Goal: Task Accomplishment & Management: Manage account settings

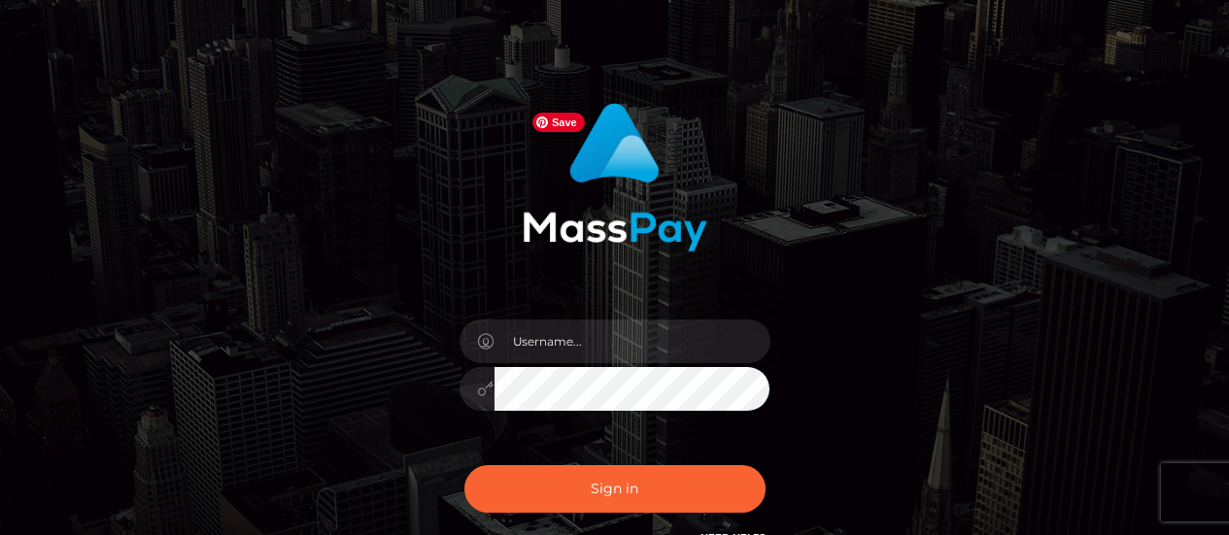
scroll to position [97, 0]
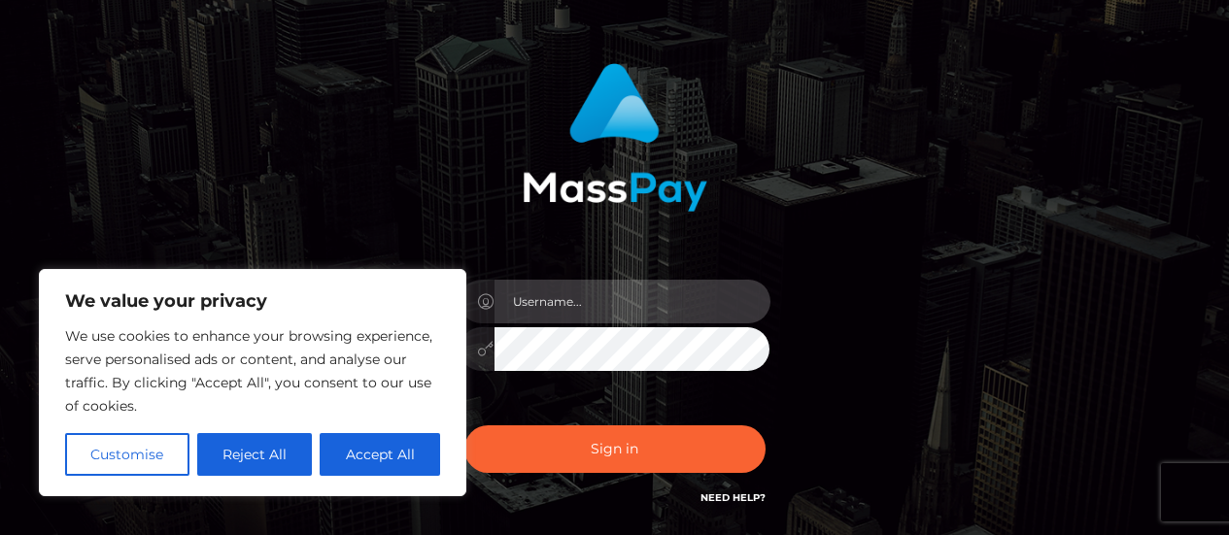
click at [609, 301] on input "text" at bounding box center [632, 302] width 276 height 44
type input "[EMAIL_ADDRESS][DOMAIN_NAME]"
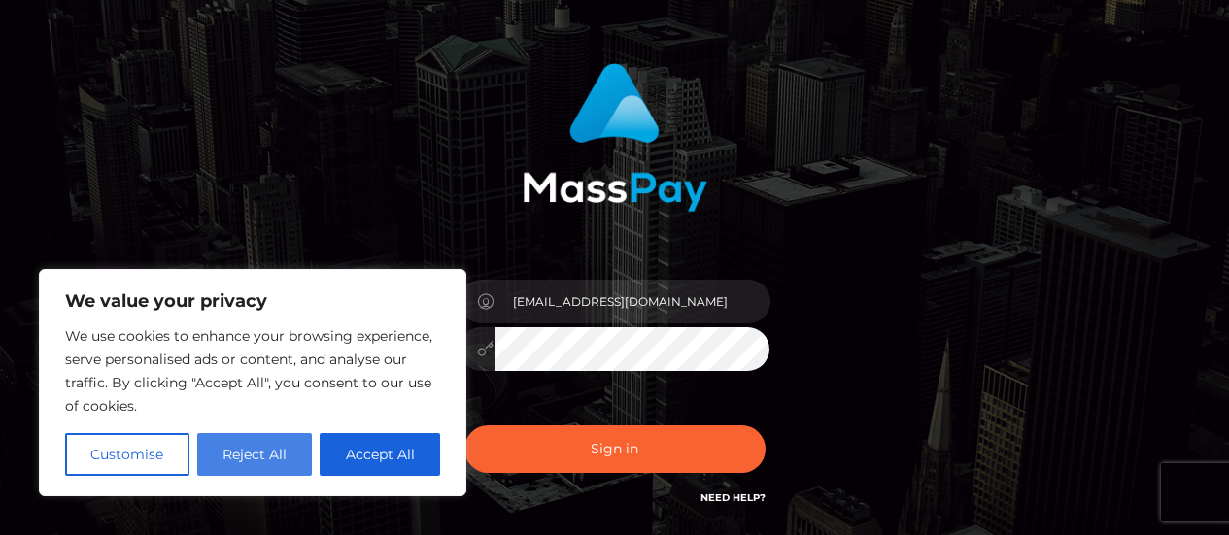
click at [258, 453] on button "Reject All" at bounding box center [255, 454] width 116 height 43
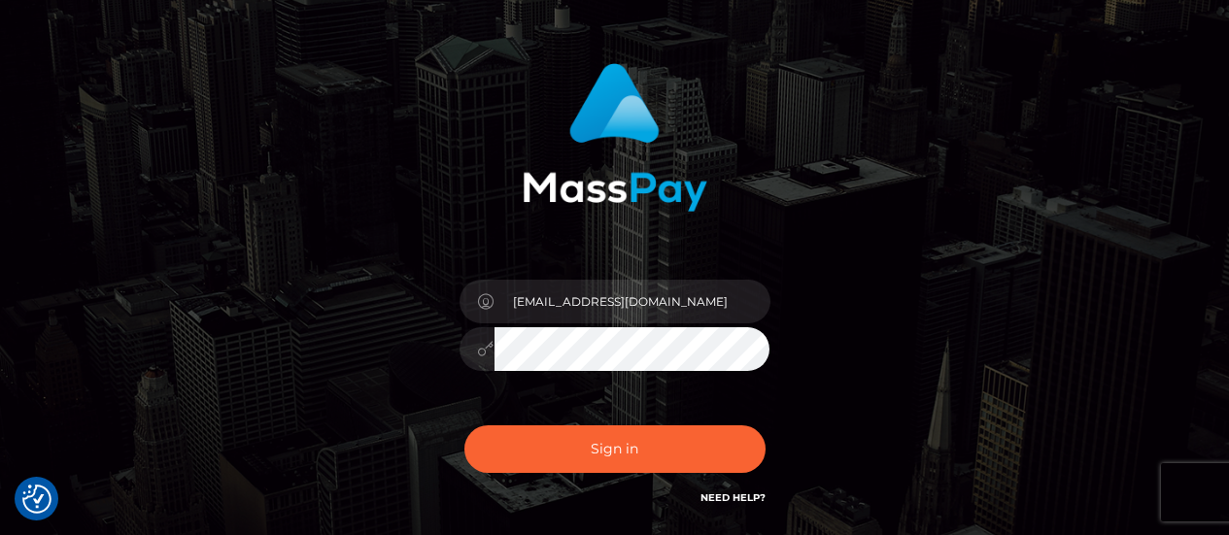
click at [329, 385] on div "[EMAIL_ADDRESS][DOMAIN_NAME] Sign in" at bounding box center [614, 296] width 1107 height 494
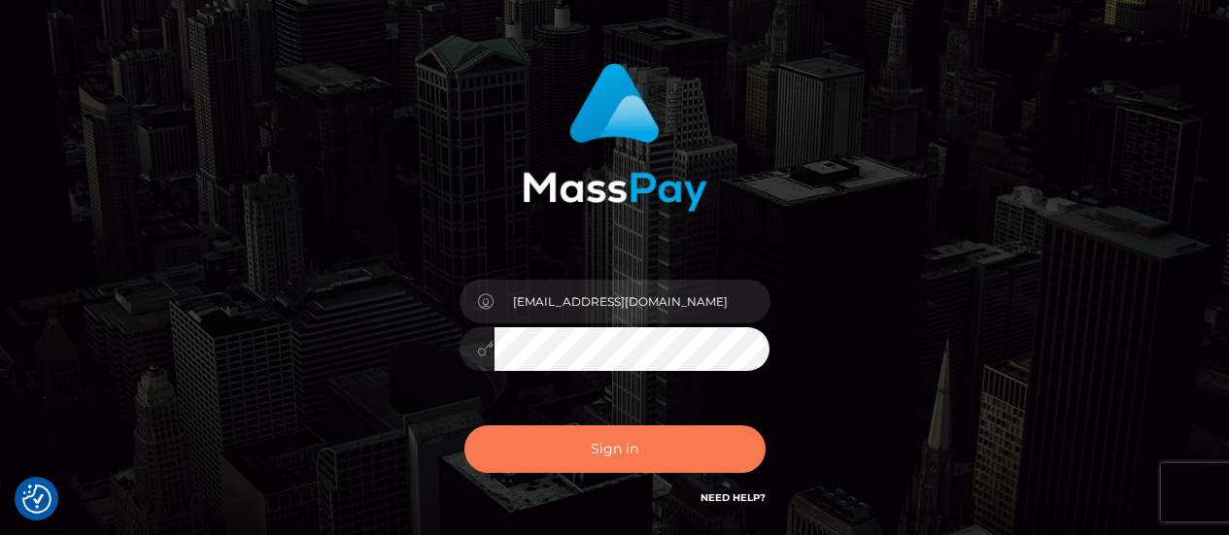
click at [683, 448] on button "Sign in" at bounding box center [614, 449] width 301 height 48
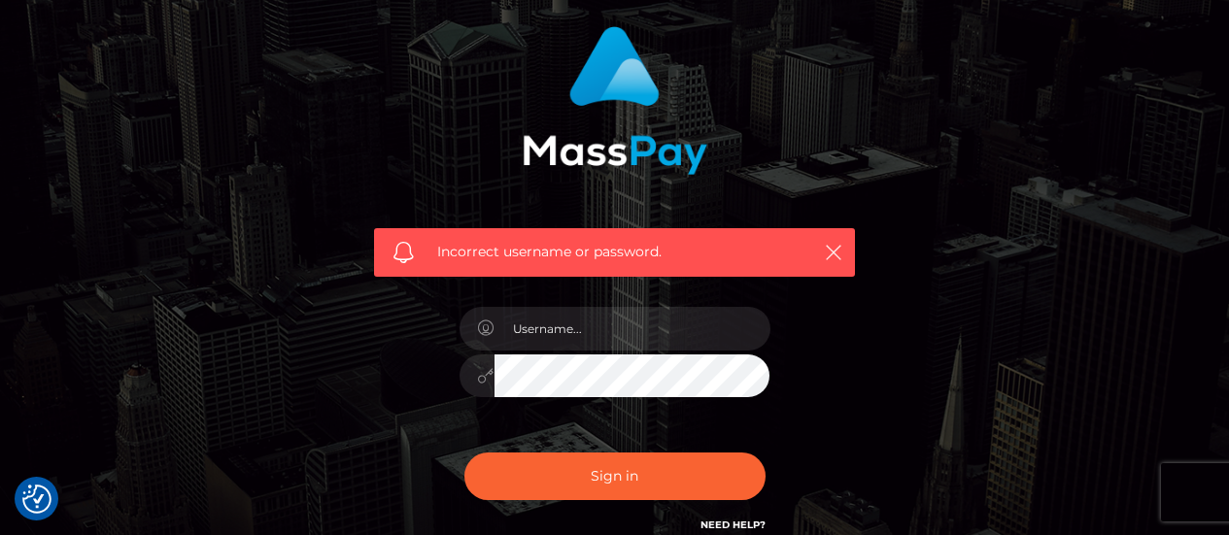
scroll to position [194, 0]
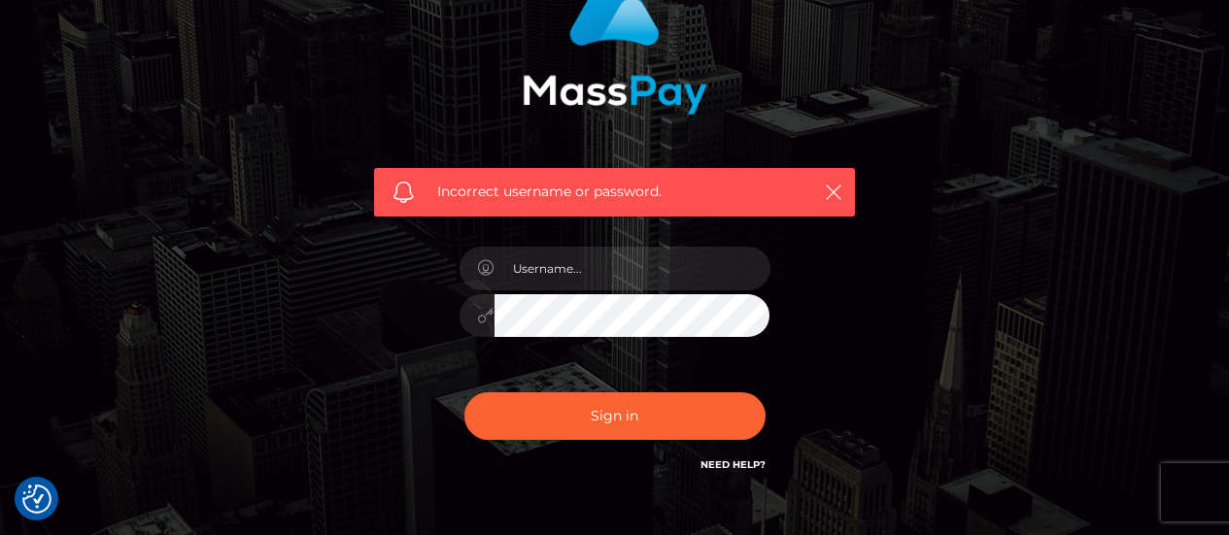
click at [681, 293] on div at bounding box center [615, 306] width 340 height 149
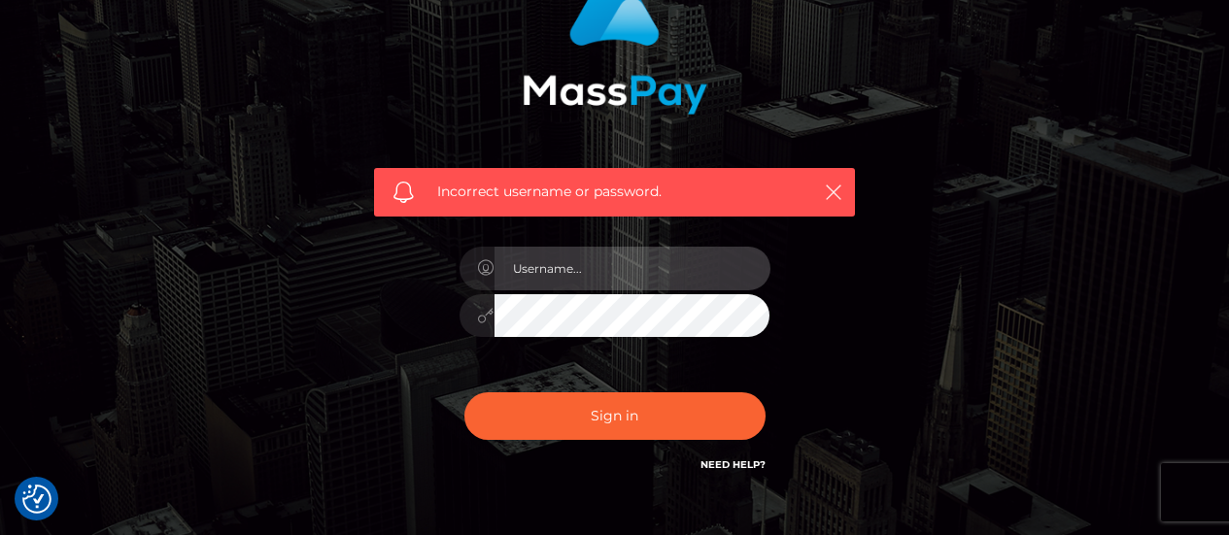
click at [682, 285] on input "text" at bounding box center [632, 269] width 276 height 44
type input "[EMAIL_ADDRESS][DOMAIN_NAME]"
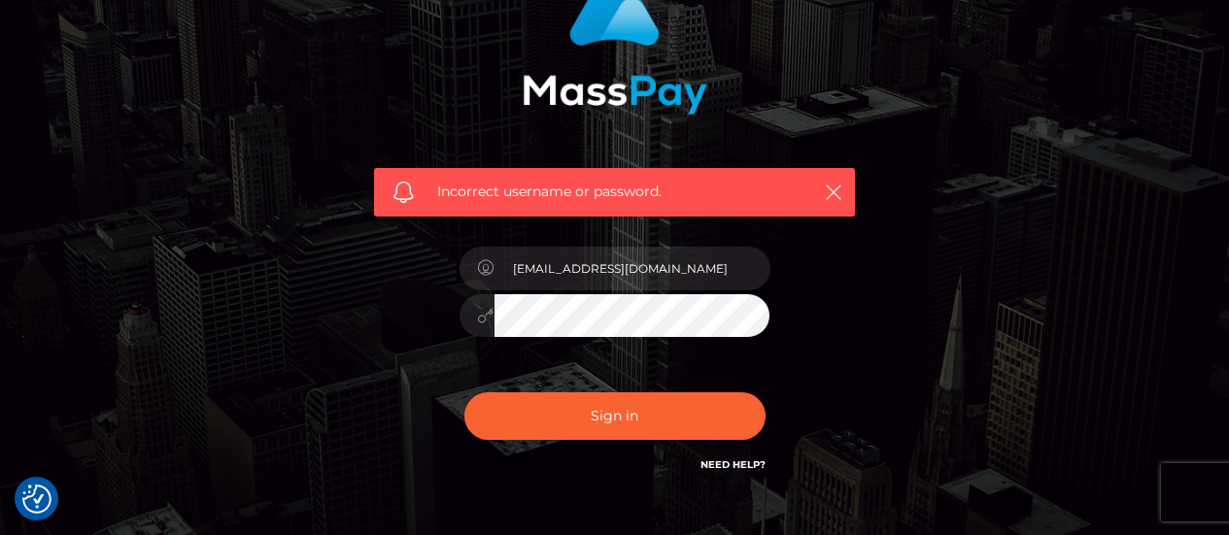
click at [714, 464] on link "Need Help?" at bounding box center [732, 465] width 65 height 13
click at [899, 339] on div "Incorrect username or password. epoulsen1982@gmail.com" at bounding box center [614, 230] width 1107 height 559
click at [831, 194] on icon "button" at bounding box center [833, 192] width 19 height 19
